Goal: Task Accomplishment & Management: Use online tool/utility

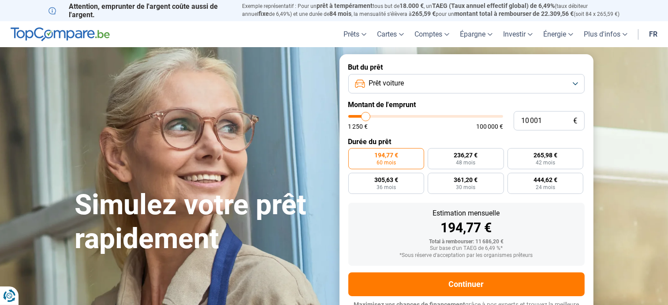
click at [576, 81] on button "Prêt voiture" at bounding box center [466, 83] width 236 height 19
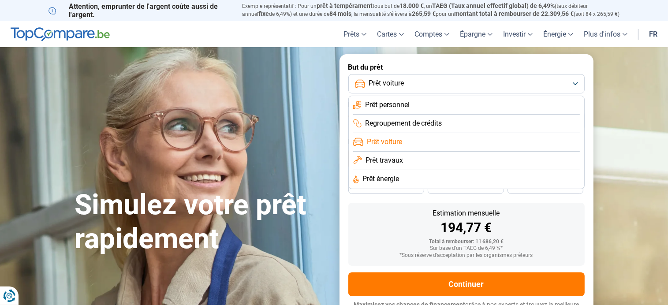
click at [576, 81] on button "Prêt voiture" at bounding box center [466, 83] width 236 height 19
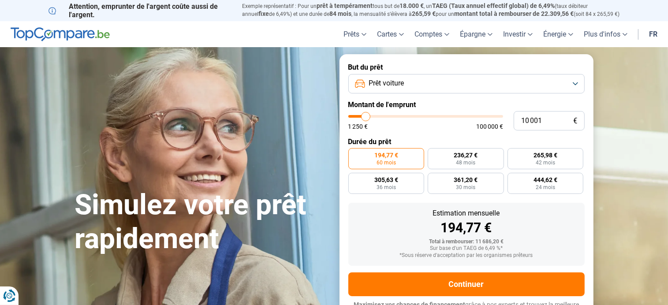
type input "10 500"
type input "10500"
type input "11 500"
type input "11500"
type input "12 750"
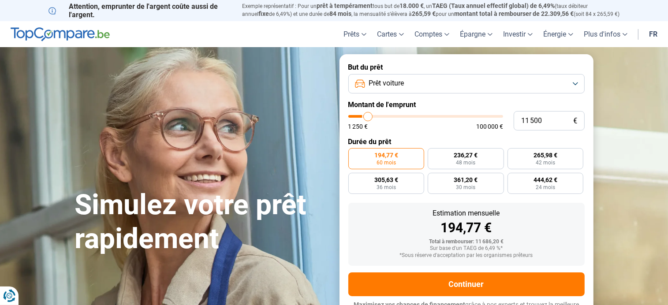
type input "12750"
type input "14 500"
type input "14500"
type input "16 000"
type input "16000"
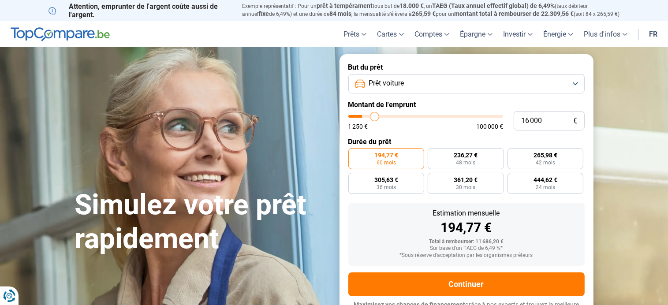
type input "16 750"
type input "16750"
type input "17 750"
type input "17750"
type input "18 500"
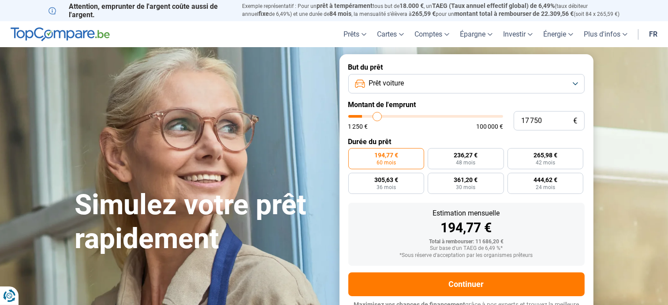
type input "18500"
type input "19 000"
type input "19000"
type input "19 500"
type input "19500"
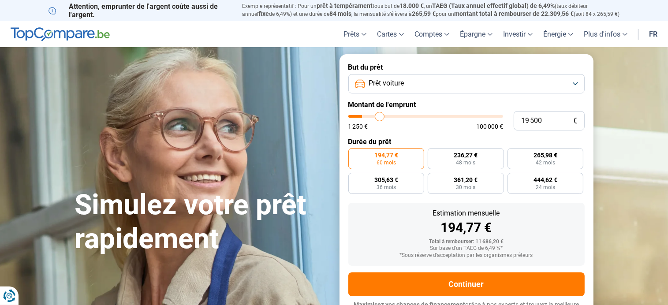
type input "20 250"
type input "20250"
type input "20 750"
type input "20750"
type input "21 500"
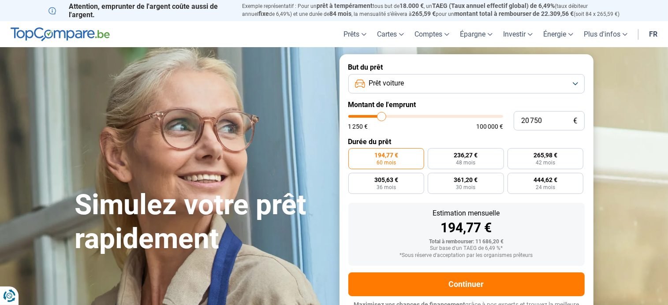
type input "21500"
type input "22 000"
type input "22000"
type input "22 750"
type input "22750"
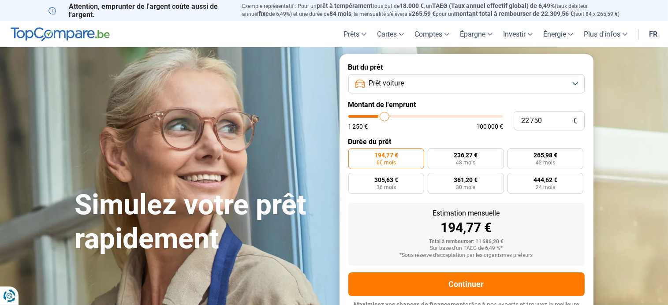
type input "23 250"
type input "23250"
type input "24 000"
type input "24000"
type input "24 750"
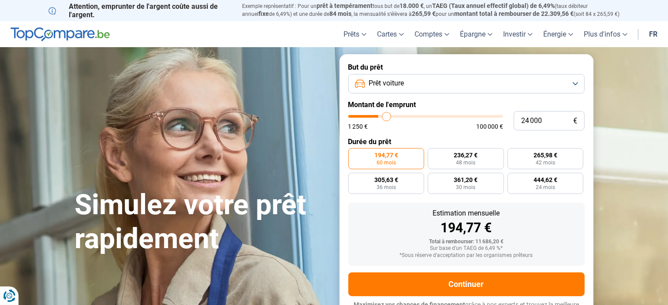
type input "24750"
type input "25 500"
type input "25500"
type input "26 250"
type input "26250"
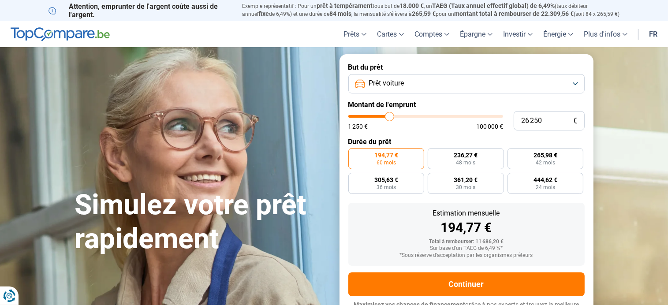
type input "27 000"
type input "27000"
type input "27 500"
type input "27500"
type input "28 250"
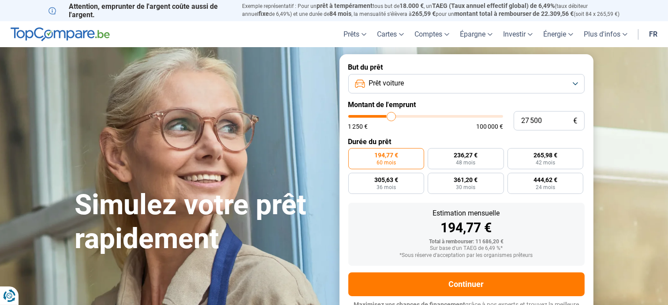
type input "28250"
type input "29 500"
type input "29500"
type input "31 000"
type input "31000"
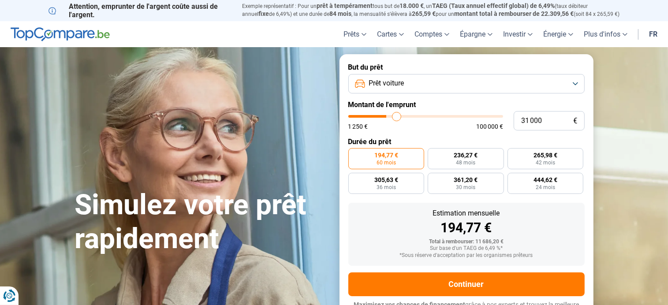
type input "33 250"
type input "33250"
type input "34 250"
type input "34250"
type input "34 750"
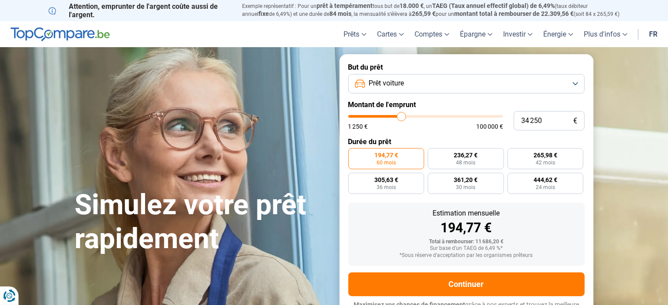
type input "34750"
type input "35 250"
drag, startPoint x: 367, startPoint y: 117, endPoint x: 403, endPoint y: 118, distance: 36.1
type input "35250"
click at [403, 118] on input "range" at bounding box center [425, 116] width 155 height 3
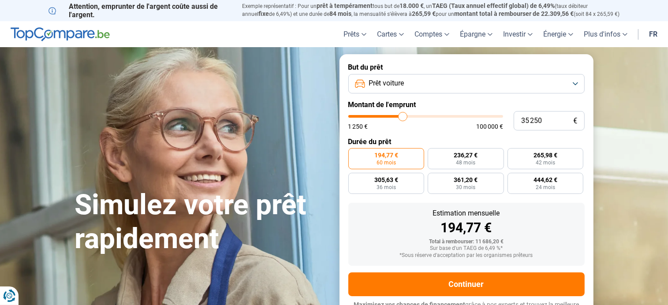
radio input "false"
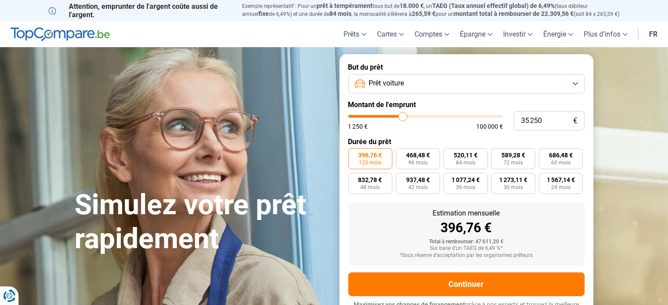
scroll to position [13, 0]
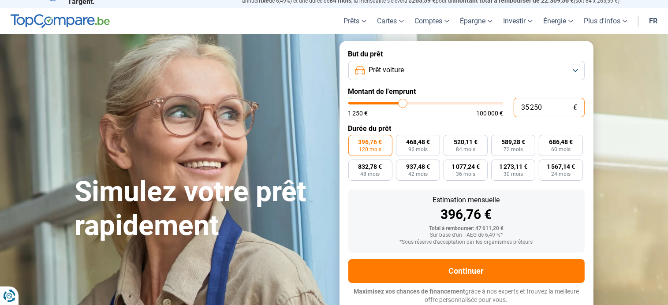
click at [547, 107] on input "35 250" at bounding box center [548, 107] width 71 height 19
type input "3 525"
type input "3500"
type input "352"
type input "1250"
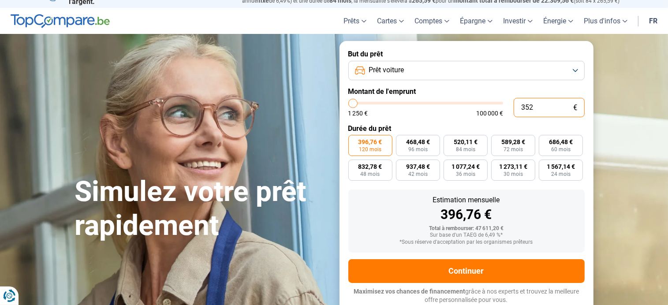
type input "35"
type input "1250"
type input "3"
type input "1250"
type input "0"
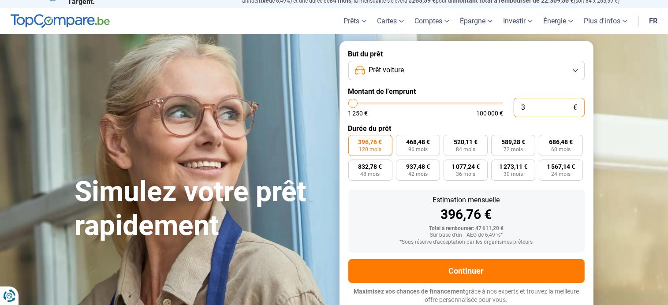
type input "1250"
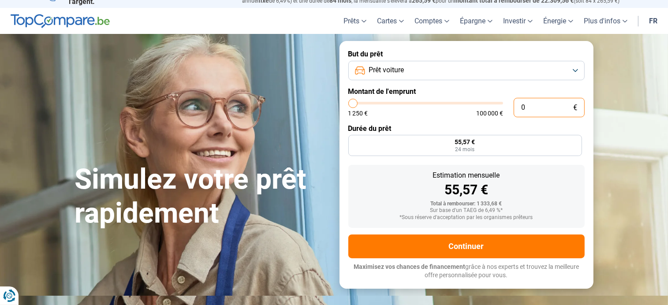
type input "1 250"
type input "1250"
radio input "true"
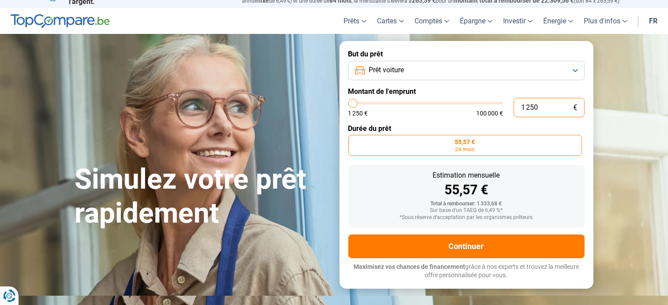
type input "125"
type input "1250"
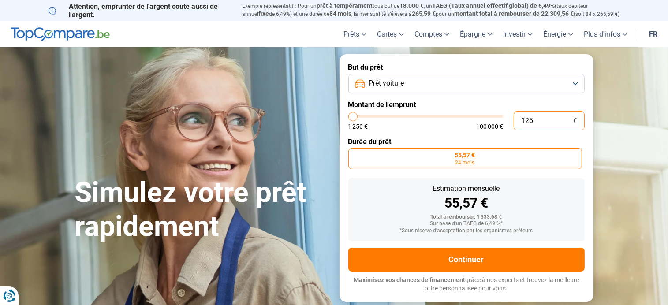
type input "1 250"
type input "1250"
type input "125"
type input "1250"
type input "12"
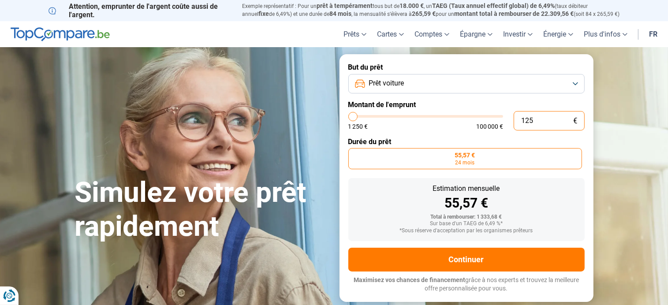
type input "1250"
type input "1"
type input "1250"
type input "10"
type input "1250"
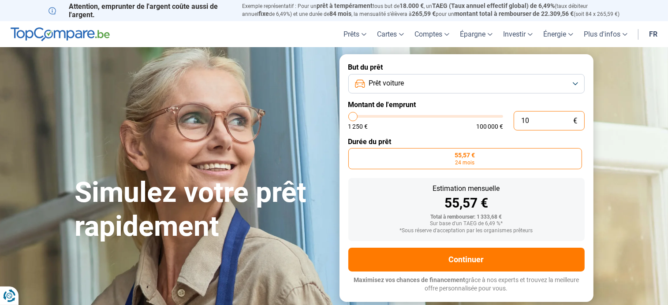
type input "100"
type input "1250"
type input "1 000"
type input "1250"
type input "10 000"
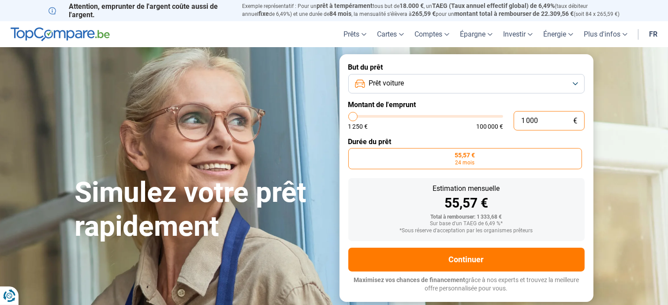
type input "10000"
radio input "false"
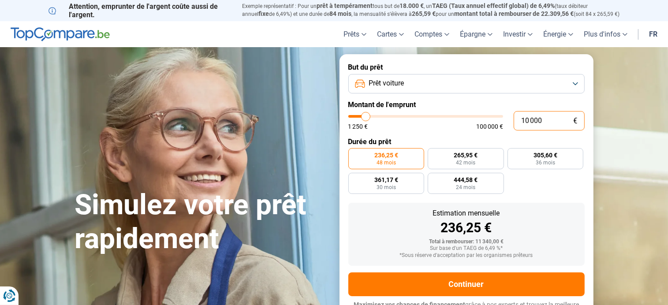
scroll to position [13, 0]
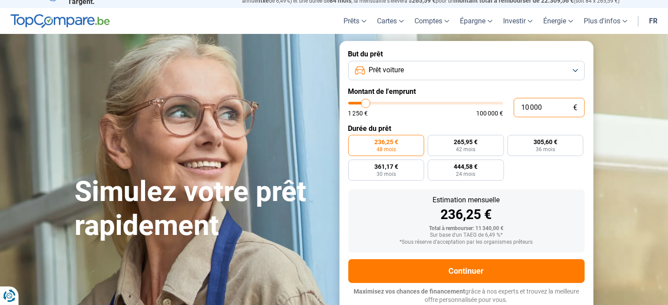
type input "10 000"
click at [390, 144] on span "236,25 €" at bounding box center [386, 142] width 24 height 6
click at [354, 141] on input "236,25 € 48 mois" at bounding box center [351, 138] width 6 height 6
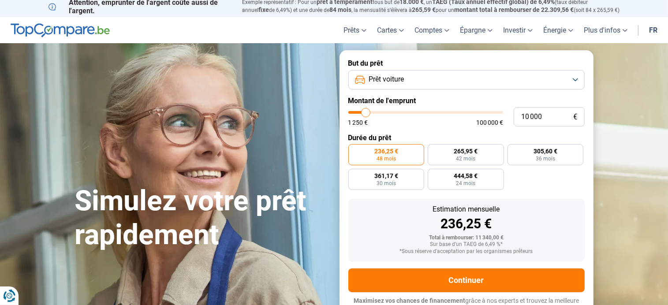
scroll to position [0, 0]
